Goal: Task Accomplishment & Management: Use online tool/utility

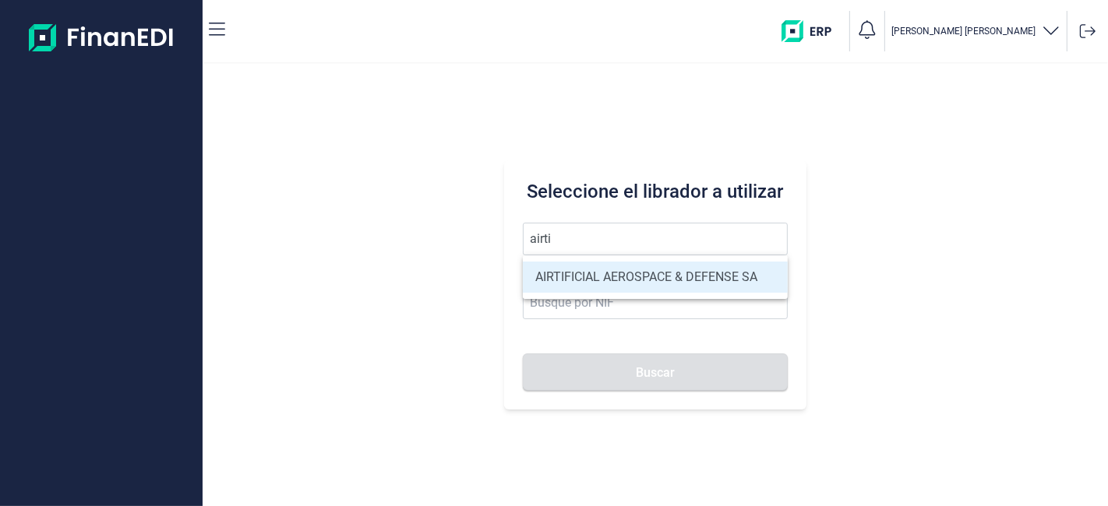
type input "AIRTIFICIAL AEROSPACE & DEFENSE SA"
type input "A72309149"
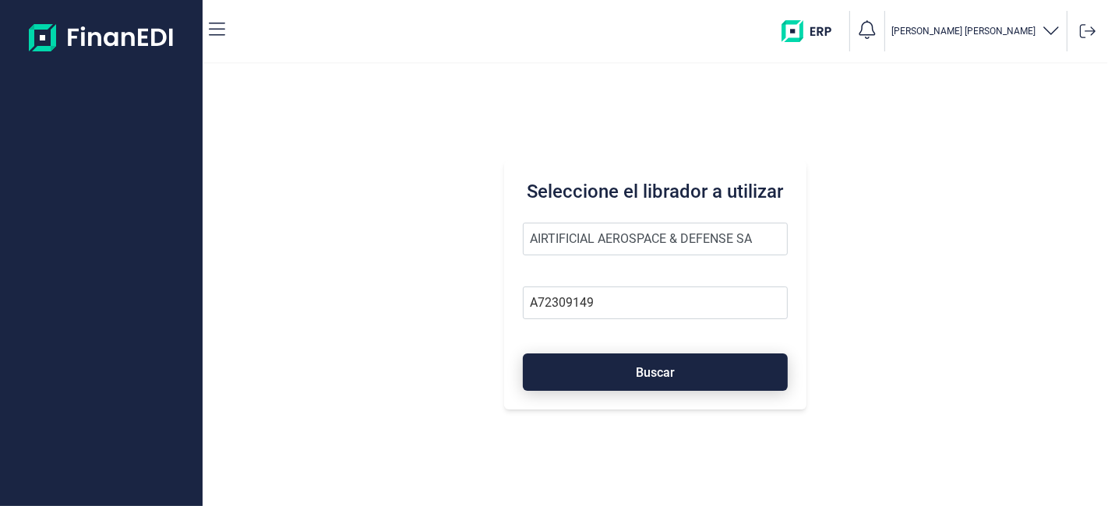
type input "AIRTIFICIAL AEROSPACE & DEFENSE SA"
click at [640, 384] on button "Buscar" at bounding box center [655, 372] width 264 height 37
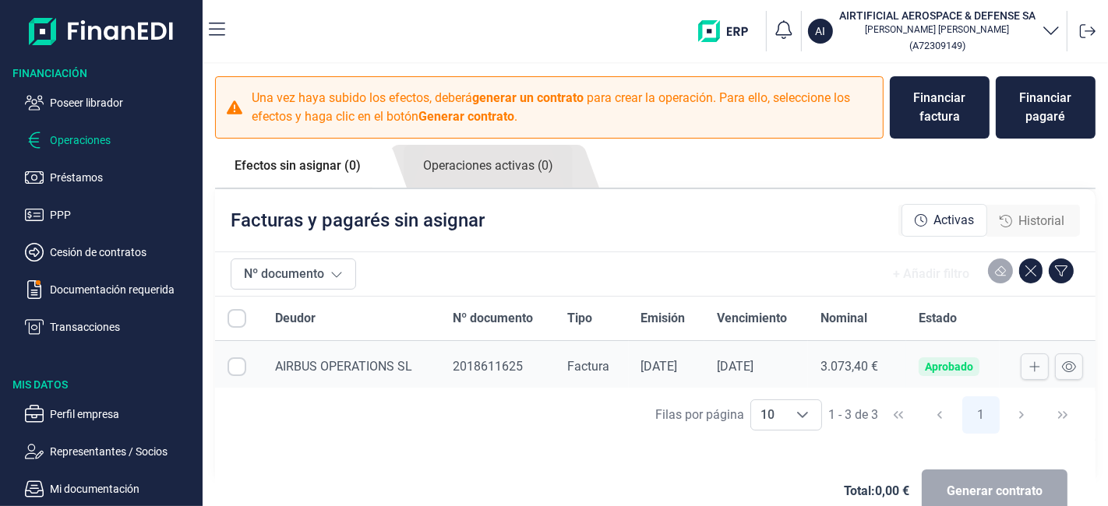
checkbox input "true"
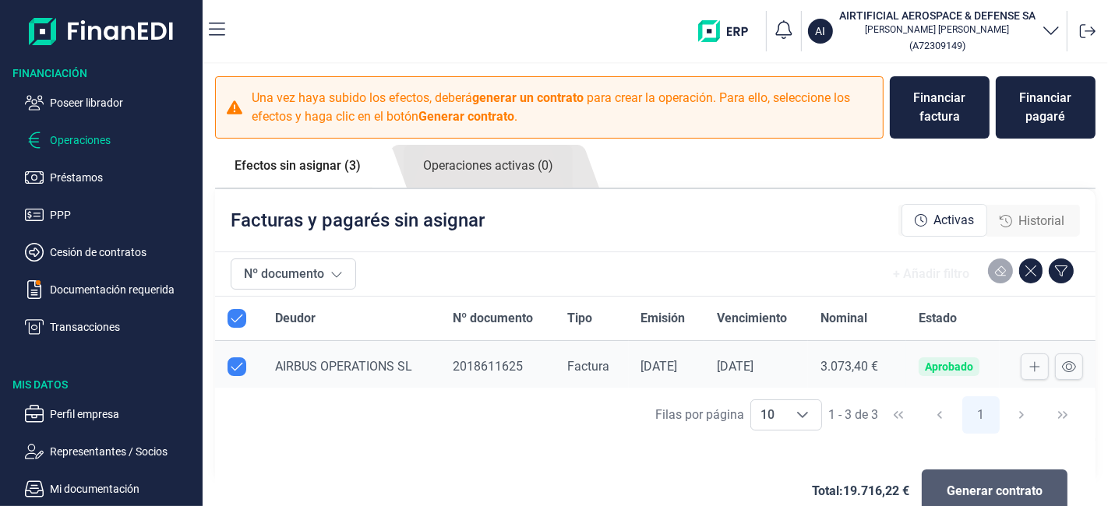
click at [967, 479] on button "Generar contrato" at bounding box center [995, 492] width 146 height 44
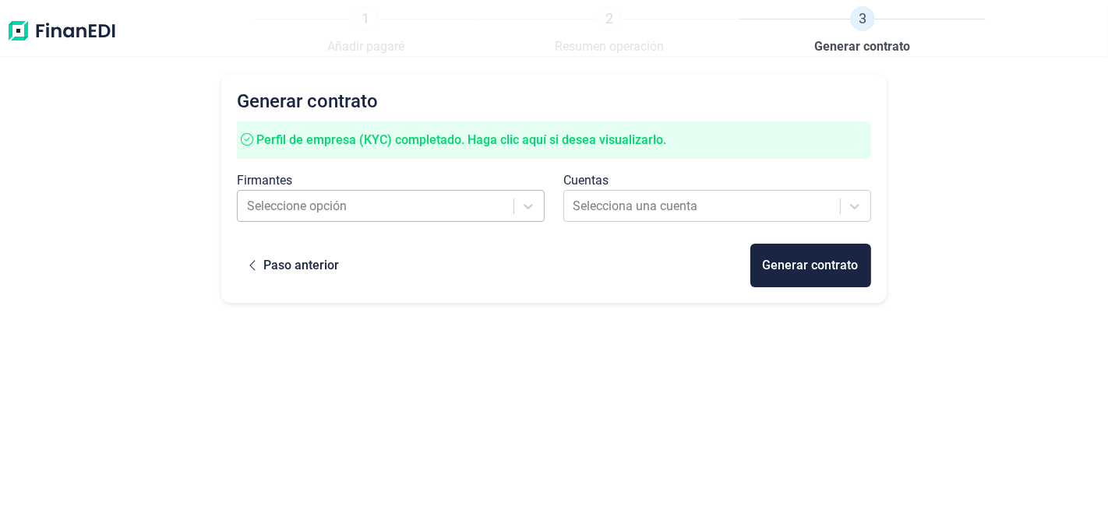
click at [413, 198] on div at bounding box center [376, 207] width 259 height 22
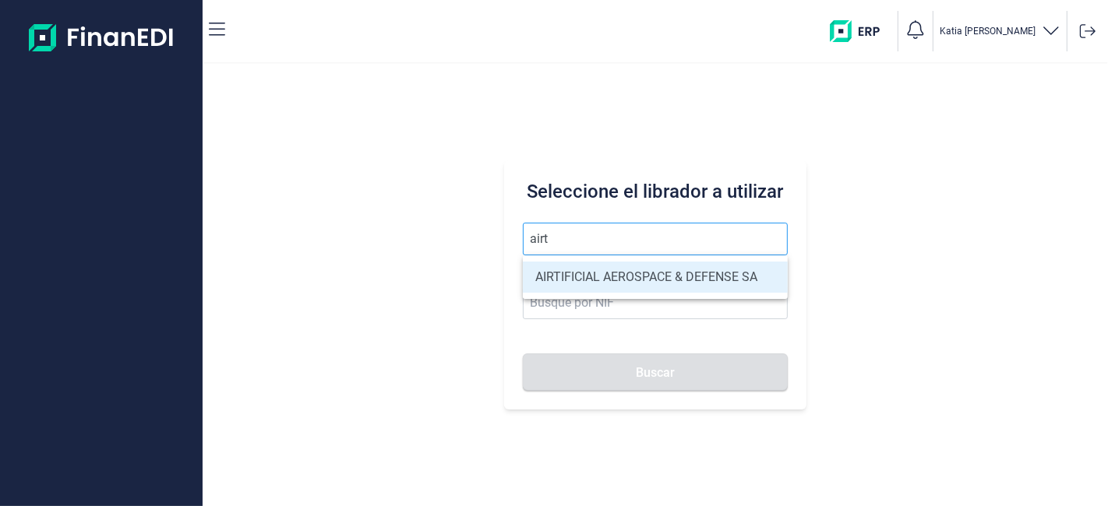
type input "AIRTIFICIAL AEROSPACE & DEFENSE SA"
type input "A72309149"
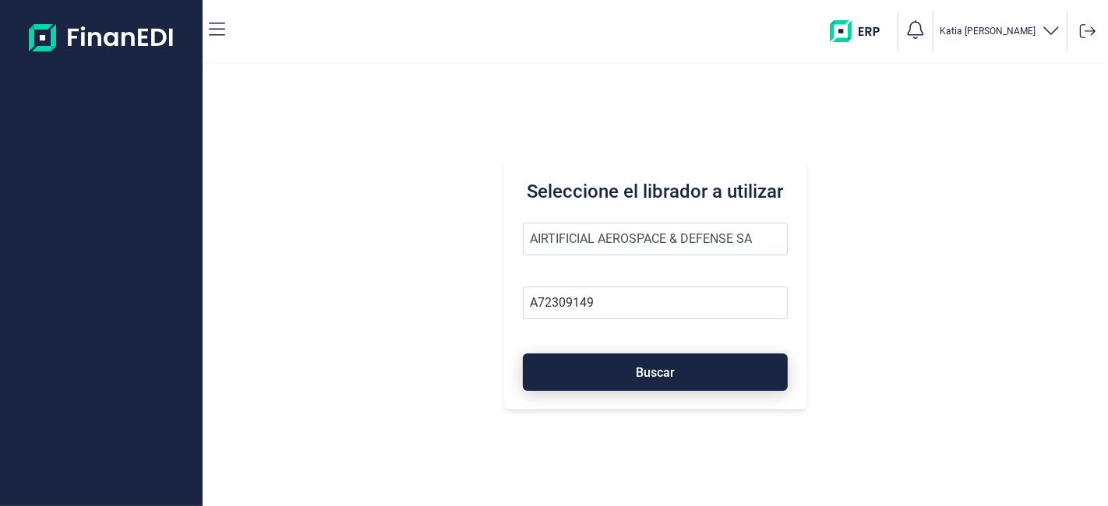
type input "AIRTIFICIAL AEROSPACE & DEFENSE SA"
drag, startPoint x: 608, startPoint y: 382, endPoint x: 604, endPoint y: 362, distance: 20.6
click at [604, 362] on button "Buscar" at bounding box center [655, 372] width 264 height 37
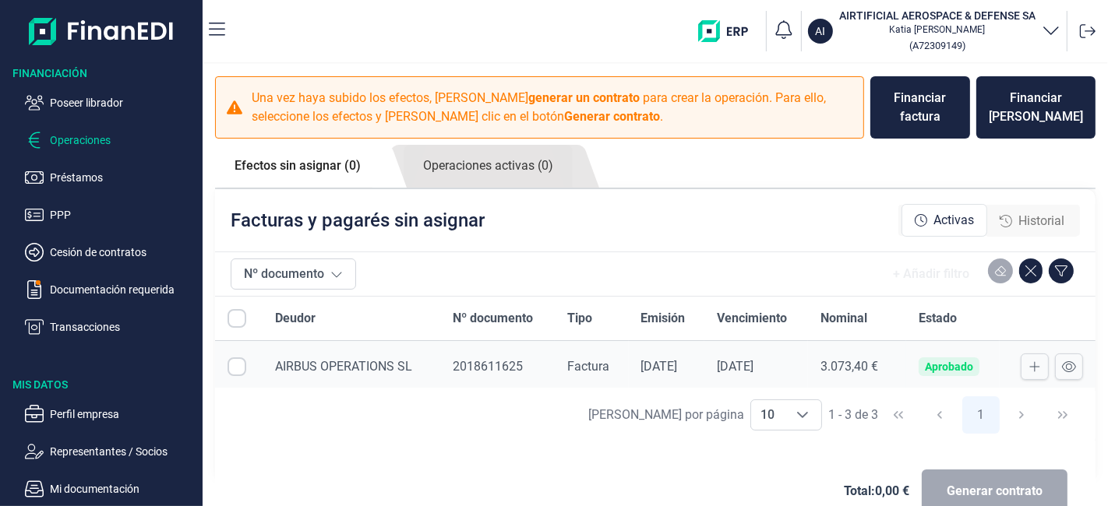
checkbox input "true"
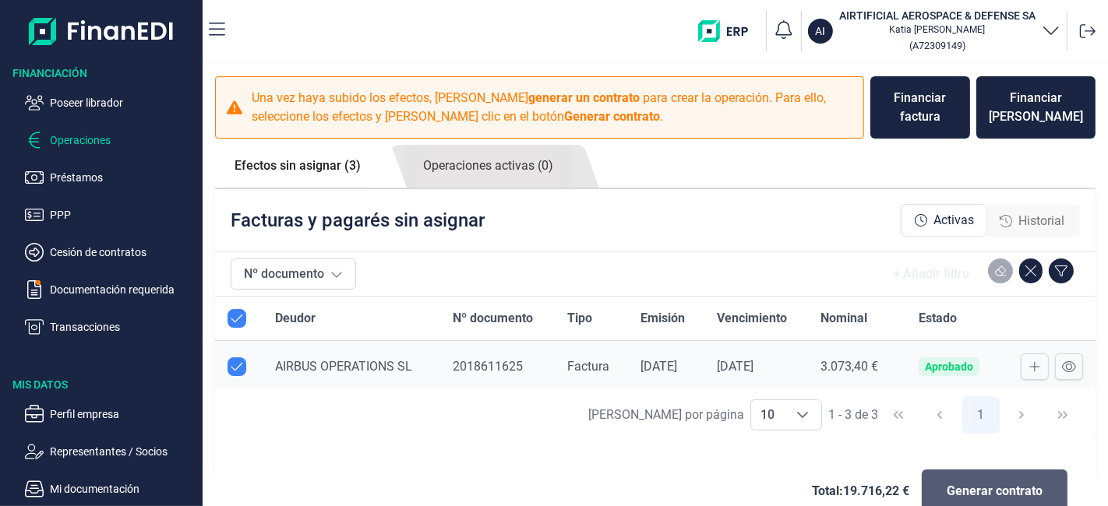
click at [962, 492] on span "Generar contrato" at bounding box center [995, 491] width 96 height 19
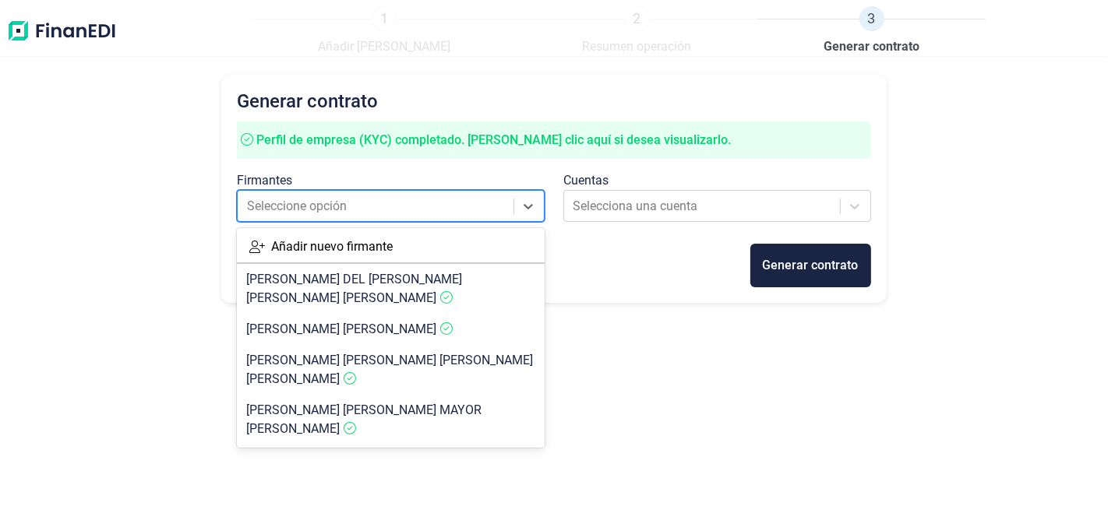
click at [358, 204] on div at bounding box center [376, 207] width 259 height 22
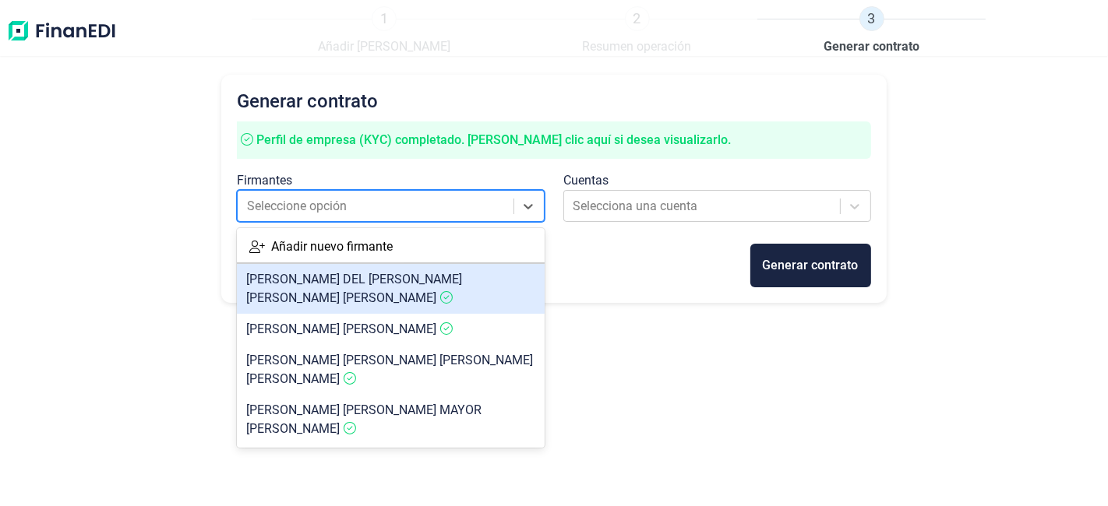
click at [333, 280] on span "[PERSON_NAME] DEL [PERSON_NAME] [PERSON_NAME]" at bounding box center [354, 289] width 216 height 34
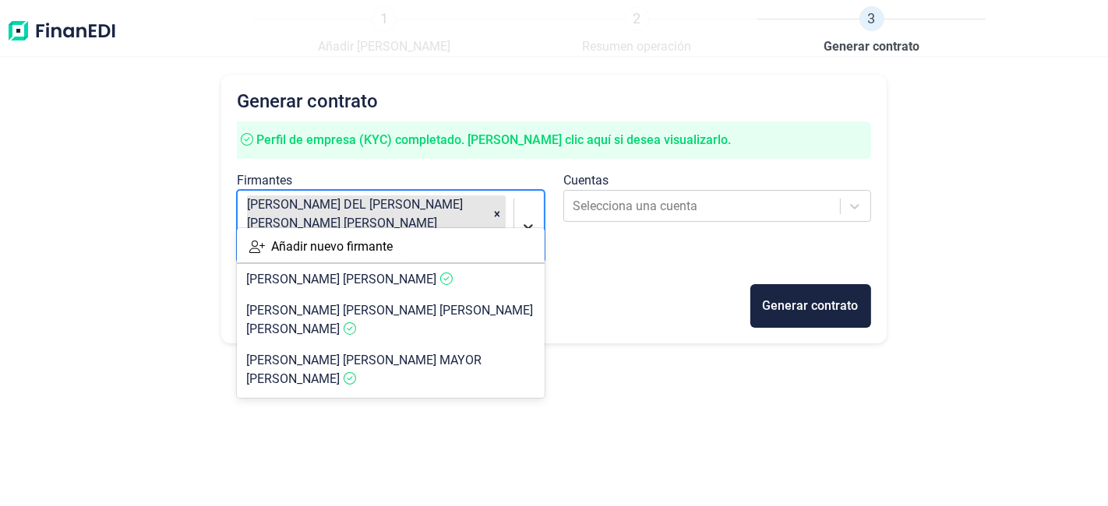
click at [524, 219] on icon at bounding box center [528, 227] width 16 height 16
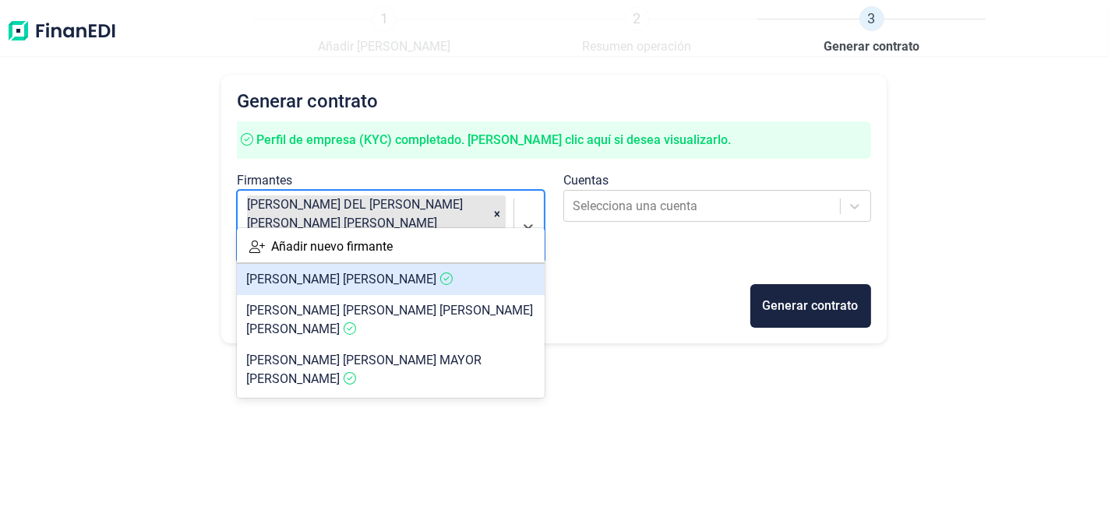
click at [352, 281] on span "[PERSON_NAME]" at bounding box center [341, 279] width 190 height 15
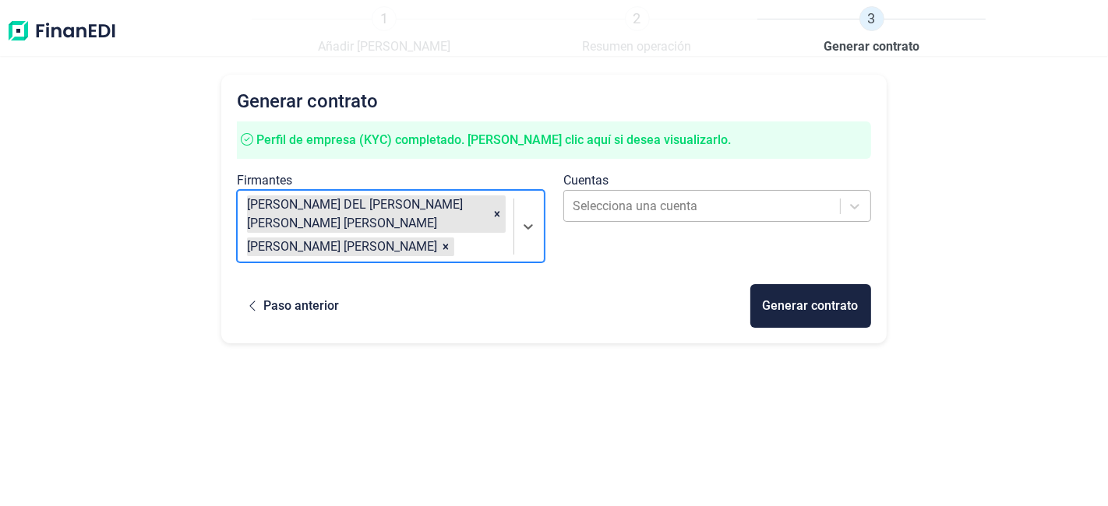
click at [754, 207] on div at bounding box center [702, 207] width 259 height 22
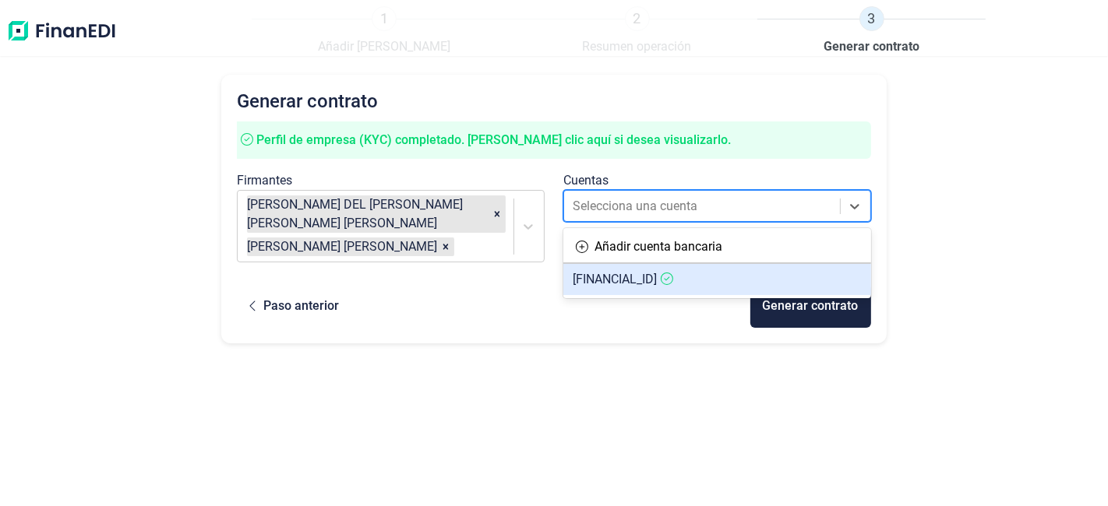
click at [687, 270] on article "[FINANCIAL_ID]" at bounding box center [717, 279] width 308 height 31
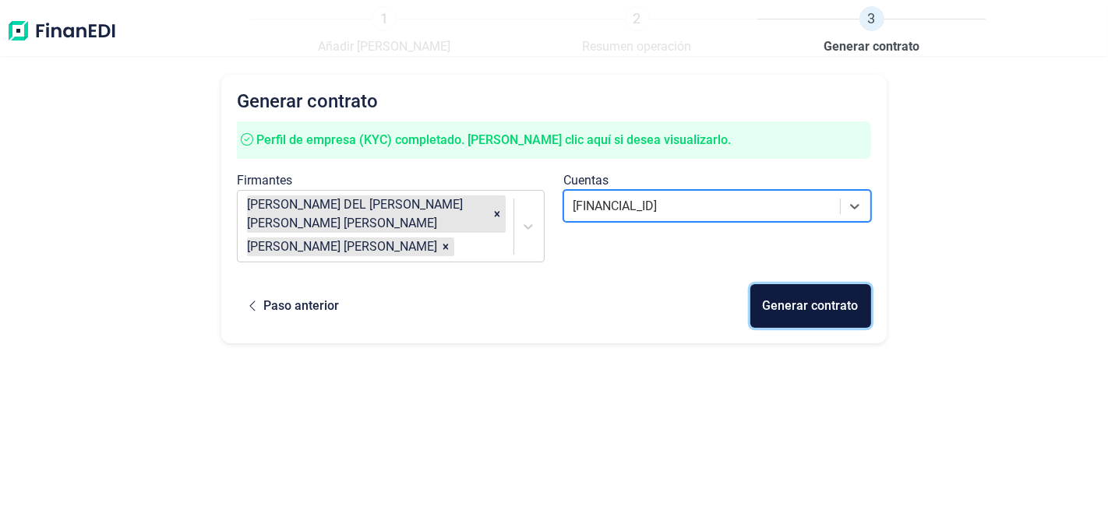
click at [776, 297] on div "Generar contrato" at bounding box center [811, 306] width 96 height 19
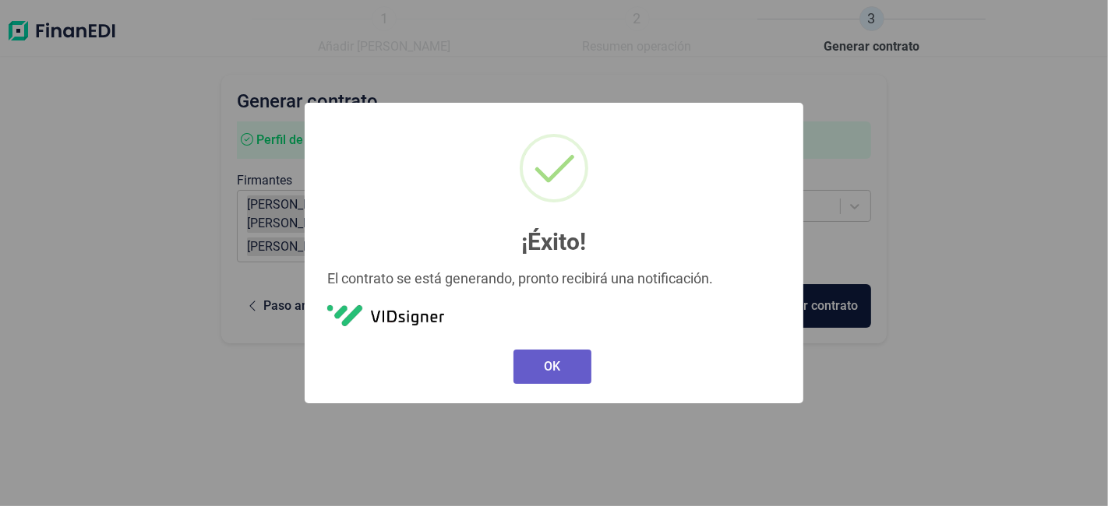
click at [543, 366] on button "OK" at bounding box center [552, 367] width 78 height 34
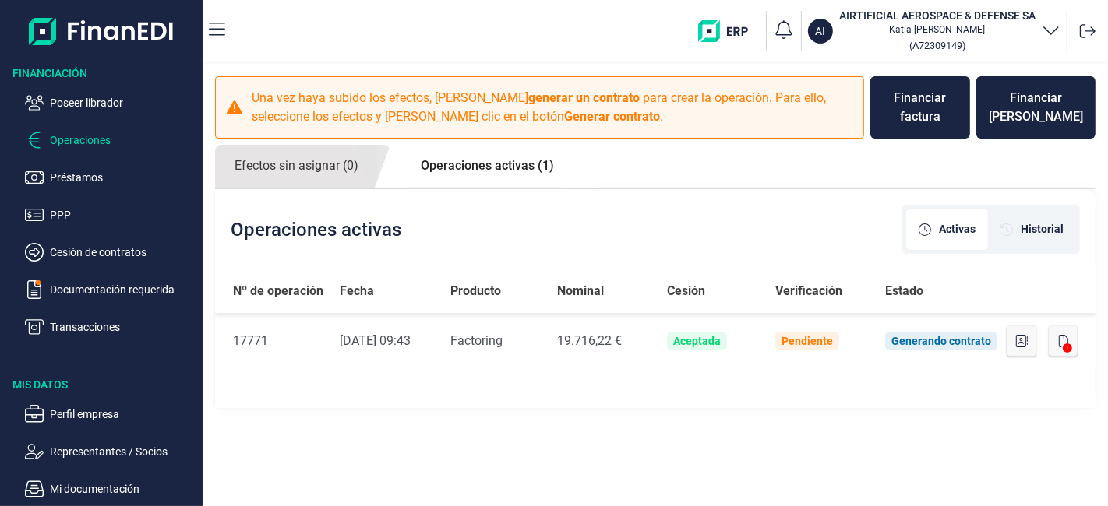
click at [500, 164] on link "Operaciones activas (1)" at bounding box center [487, 166] width 172 height 42
